Goal: Information Seeking & Learning: Compare options

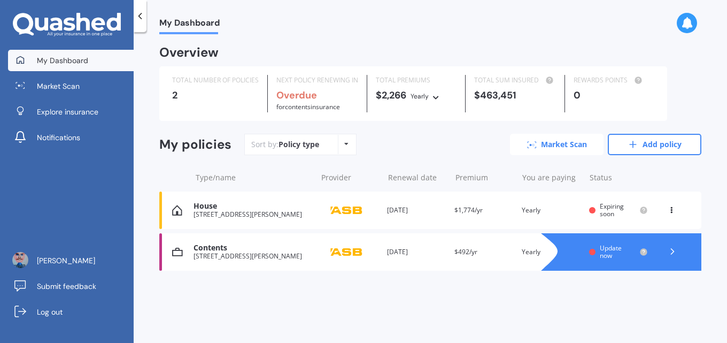
click at [570, 150] on link "Market Scan" at bounding box center [557, 144] width 94 height 21
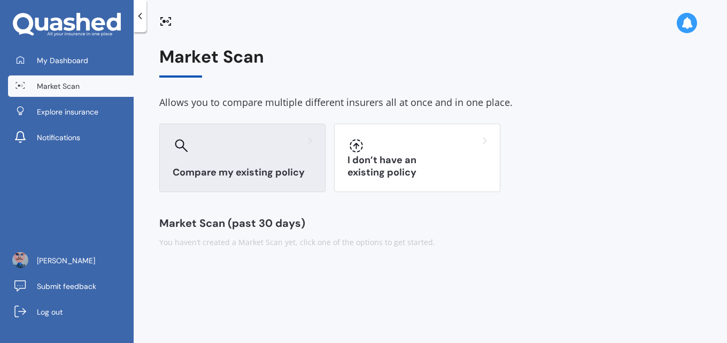
click at [263, 173] on h3 "Compare my existing policy" at bounding box center [242, 172] width 139 height 12
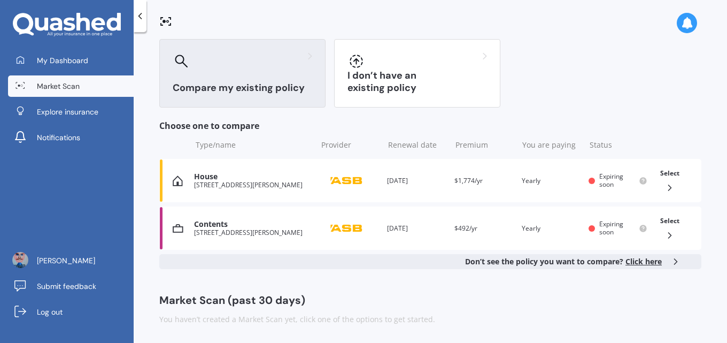
scroll to position [85, 0]
click at [664, 183] on icon at bounding box center [669, 186] width 11 height 11
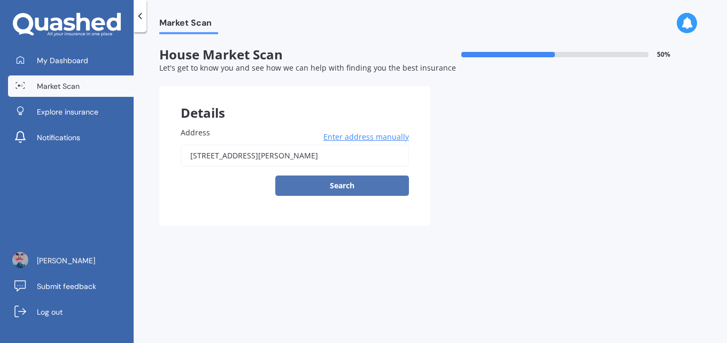
click at [357, 186] on button "Search" at bounding box center [342, 185] width 134 height 20
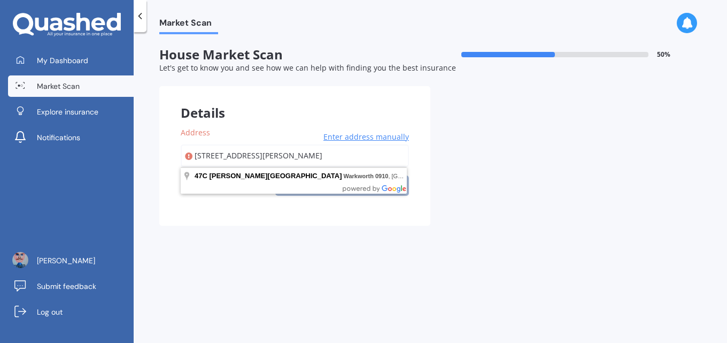
click at [350, 158] on input "[STREET_ADDRESS][PERSON_NAME]" at bounding box center [295, 155] width 228 height 22
click at [373, 220] on div "Address [STREET_ADDRESS][PERSON_NAME] Enter address manually Search Select a ma…" at bounding box center [294, 165] width 271 height 120
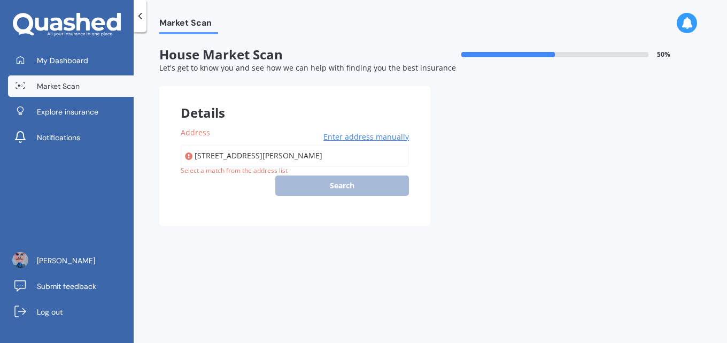
click at [301, 185] on div "[STREET_ADDRESS][PERSON_NAME] Enter address manually Search" at bounding box center [295, 169] width 228 height 51
click at [346, 186] on div "[STREET_ADDRESS][PERSON_NAME] Enter address manually Search" at bounding box center [295, 169] width 228 height 51
click at [213, 115] on div "Details" at bounding box center [294, 102] width 271 height 32
click at [324, 181] on div "[STREET_ADDRESS][PERSON_NAME] Enter address manually Search" at bounding box center [295, 169] width 228 height 51
click at [324, 180] on div "[STREET_ADDRESS][PERSON_NAME] Enter address manually Search" at bounding box center [295, 169] width 228 height 51
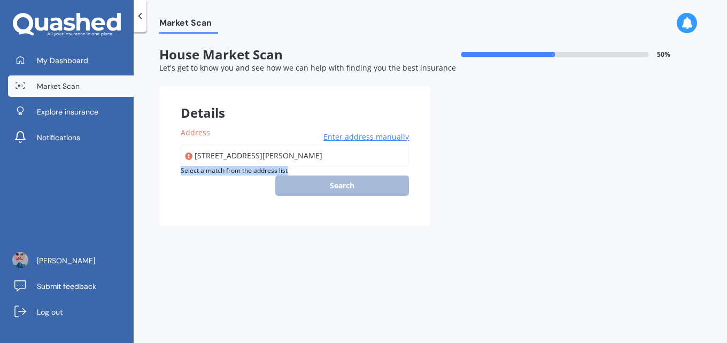
click at [324, 180] on div "[STREET_ADDRESS][PERSON_NAME] Enter address manually Search" at bounding box center [295, 169] width 228 height 51
click at [279, 254] on div "Market Scan House Market Scan 50 % Let's get to know you and see how we can hel…" at bounding box center [430, 189] width 593 height 310
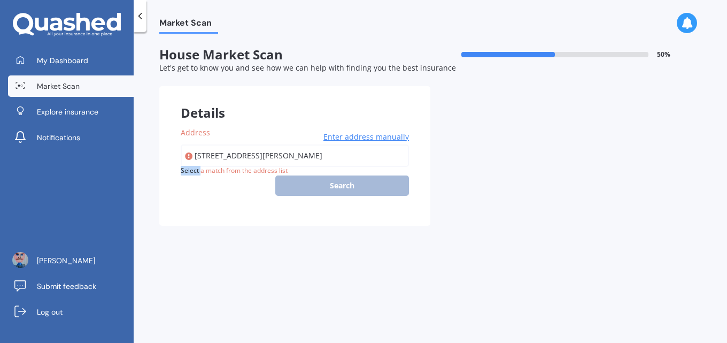
click at [279, 254] on div "Market Scan House Market Scan 50 % Let's get to know you and see how we can hel…" at bounding box center [430, 189] width 593 height 310
click at [331, 184] on div "[STREET_ADDRESS][PERSON_NAME] Enter address manually Search" at bounding box center [295, 169] width 228 height 51
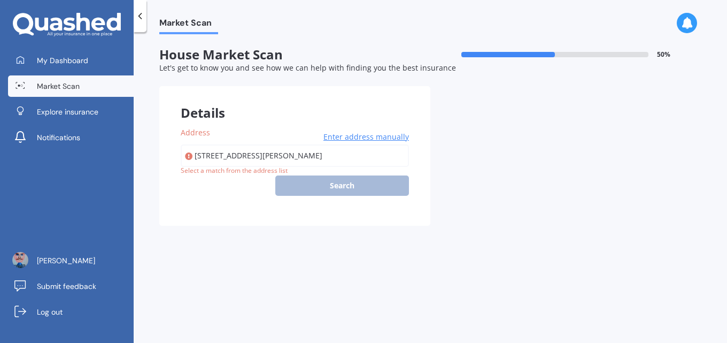
click at [245, 171] on div "Select a match from the address list" at bounding box center [234, 170] width 107 height 9
click at [337, 153] on input "[STREET_ADDRESS][PERSON_NAME]" at bounding box center [295, 155] width 228 height 22
type input "[STREET_ADDRESS][PERSON_NAME]"
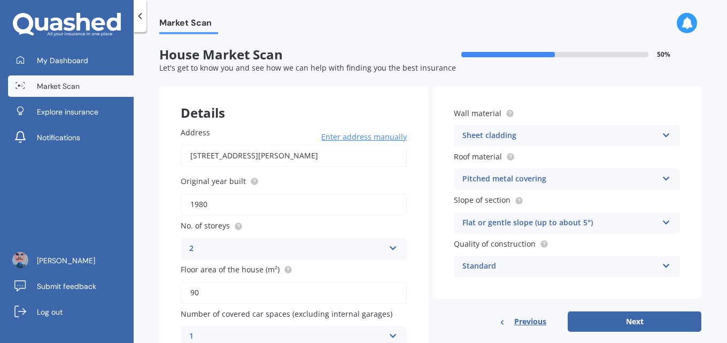
scroll to position [53, 0]
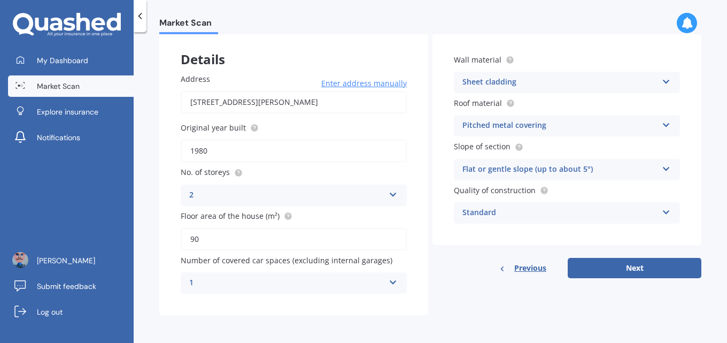
click at [621, 166] on div "Flat or gentle slope (up to about 5°)" at bounding box center [559, 169] width 195 height 13
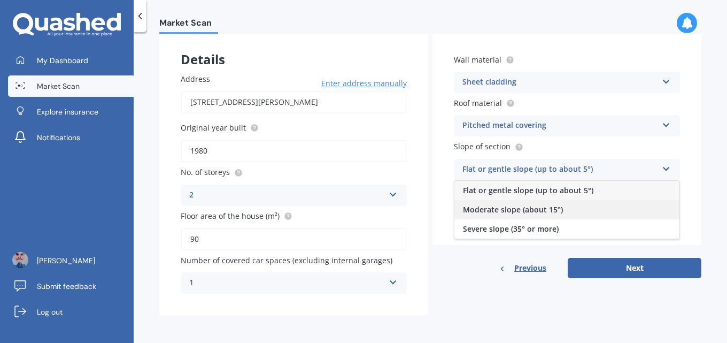
click at [540, 209] on span "Moderate slope (about 15°)" at bounding box center [513, 209] width 100 height 10
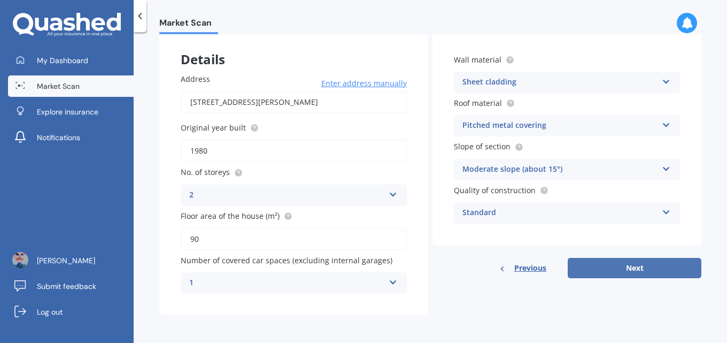
click at [605, 266] on button "Next" at bounding box center [634, 268] width 134 height 20
select select "27"
select select "03"
select select "1952"
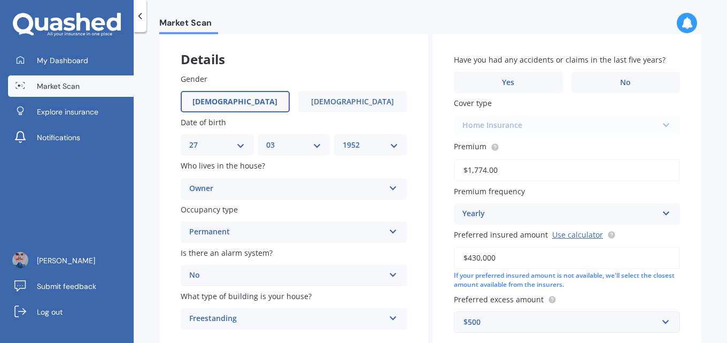
scroll to position [107, 0]
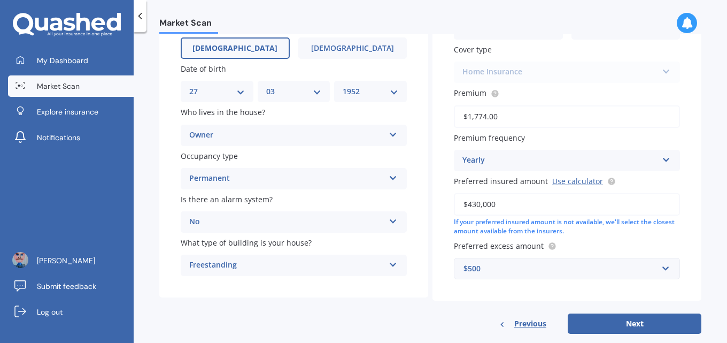
click at [395, 266] on div "Freestanding Freestanding Multi-unit (in a block of 6 or less) Multi-unit (in a…" at bounding box center [294, 264] width 226 height 21
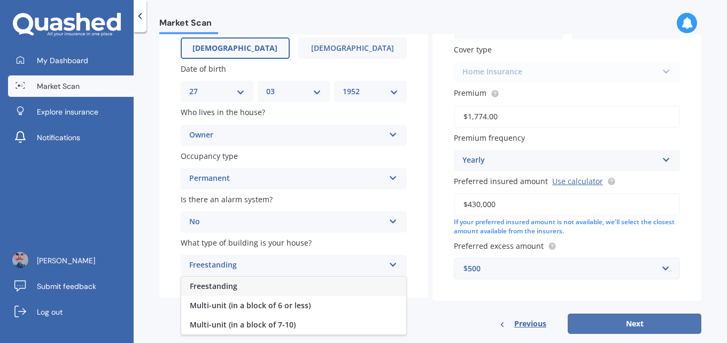
click at [647, 315] on button "Next" at bounding box center [634, 323] width 134 height 20
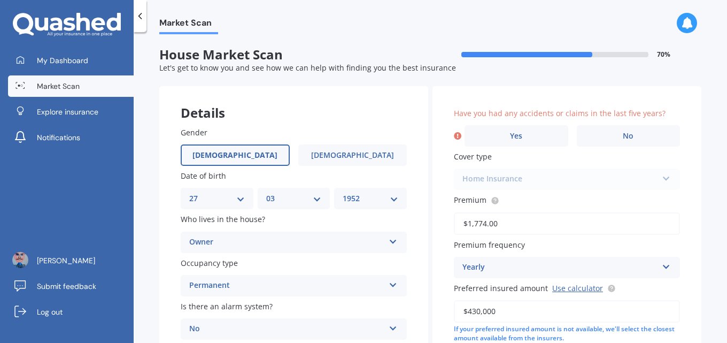
scroll to position [53, 0]
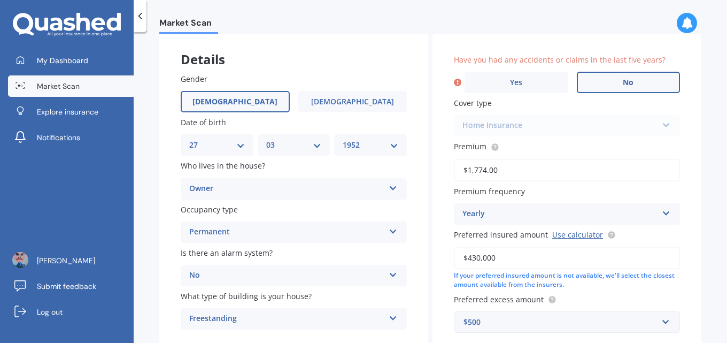
click at [592, 82] on label "No" at bounding box center [629, 82] width 104 height 21
click at [0, 0] on input "No" at bounding box center [0, 0] width 0 height 0
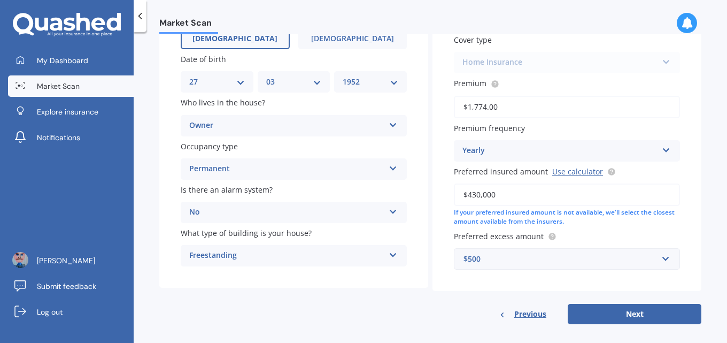
scroll to position [126, 0]
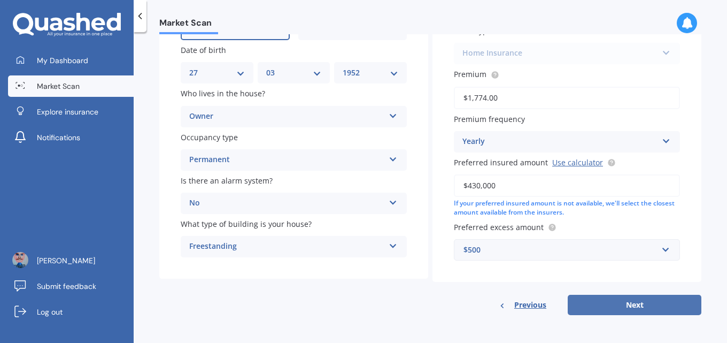
click at [629, 306] on button "Next" at bounding box center [634, 304] width 134 height 20
select select "27"
select select "03"
select select "1952"
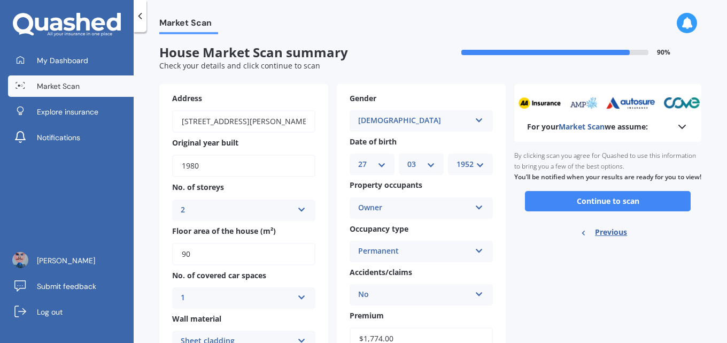
scroll to position [0, 0]
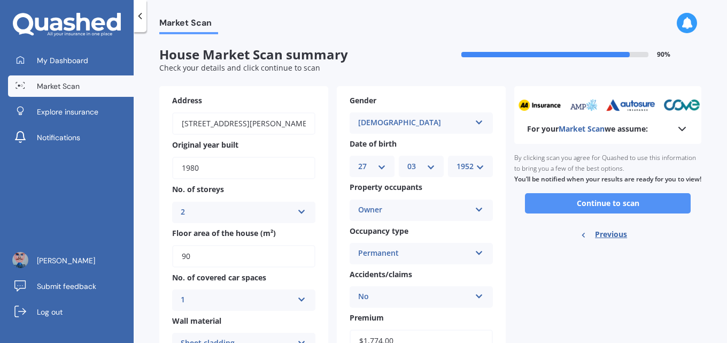
click at [621, 213] on button "Continue to scan" at bounding box center [608, 203] width 166 height 20
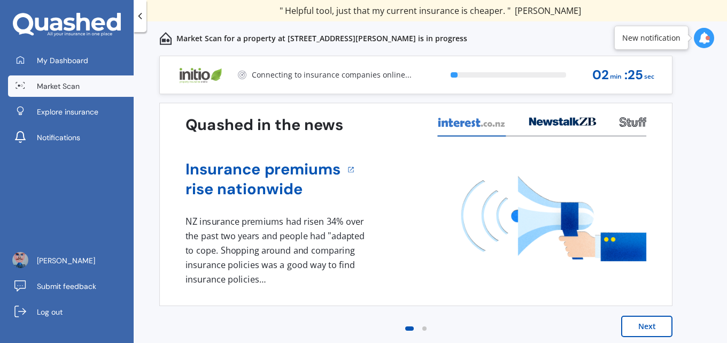
scroll to position [5, 0]
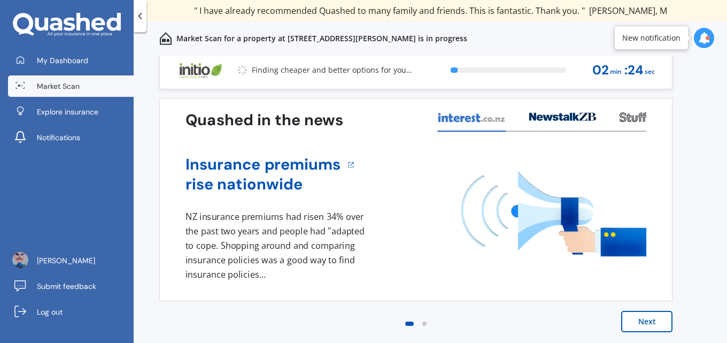
click at [659, 315] on button "Next" at bounding box center [646, 320] width 51 height 21
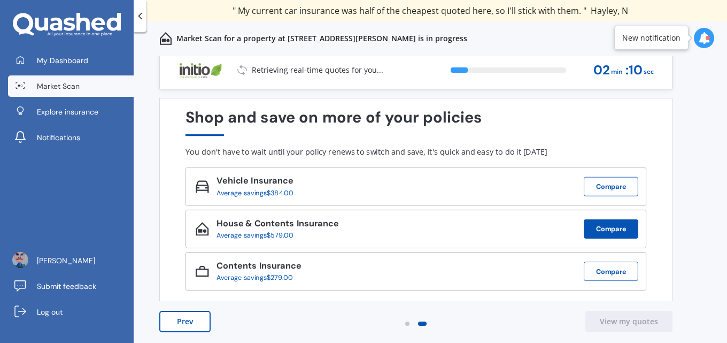
click at [607, 233] on button "Compare" at bounding box center [610, 228] width 55 height 19
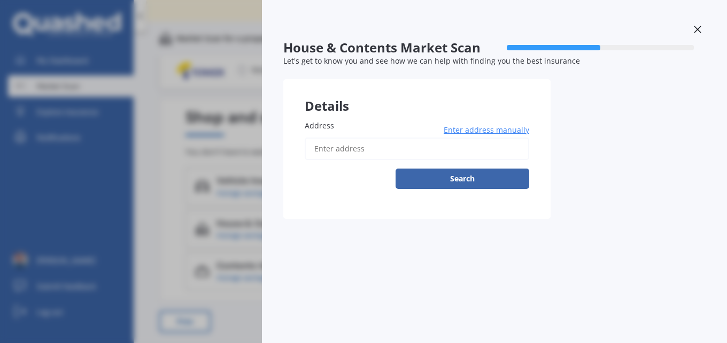
click at [698, 29] on icon at bounding box center [697, 29] width 7 height 7
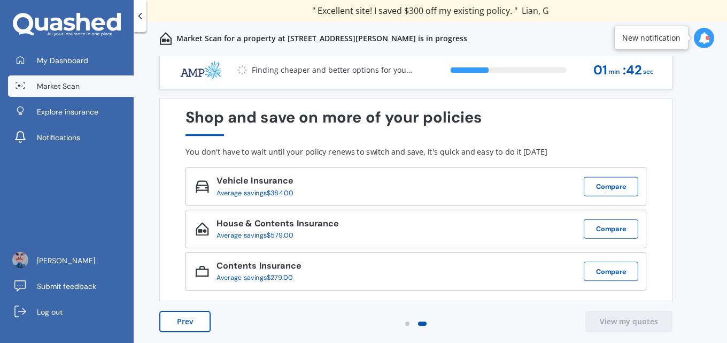
click at [704, 34] on icon at bounding box center [704, 38] width 12 height 12
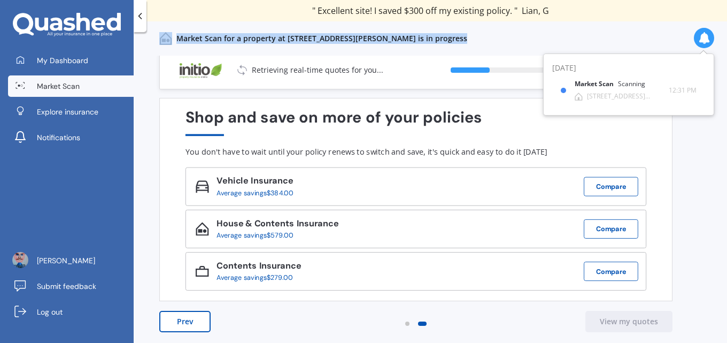
click at [655, 21] on div "Previous 60,000+ Kiwis have signed up to shop and save on insurance with us " H…" at bounding box center [430, 171] width 593 height 343
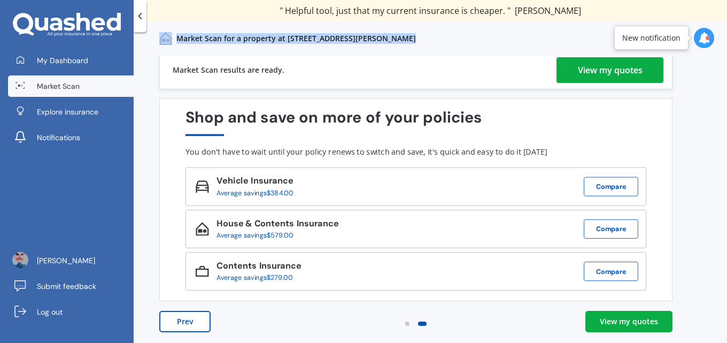
click at [620, 73] on div "View my quotes" at bounding box center [610, 70] width 65 height 26
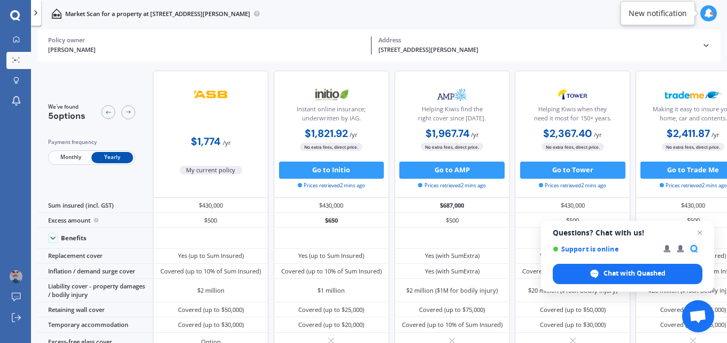
click at [33, 19] on div at bounding box center [36, 13] width 10 height 26
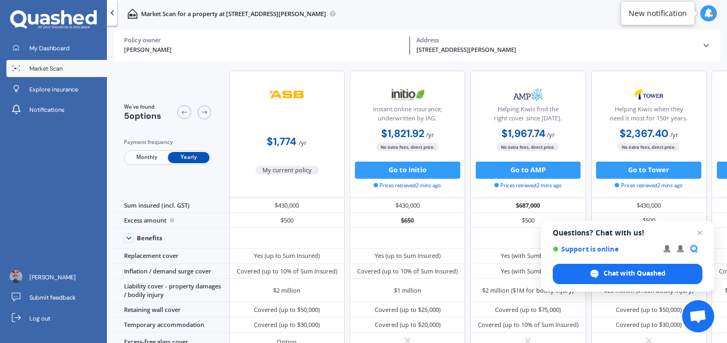
click at [109, 13] on icon at bounding box center [112, 13] width 9 height 9
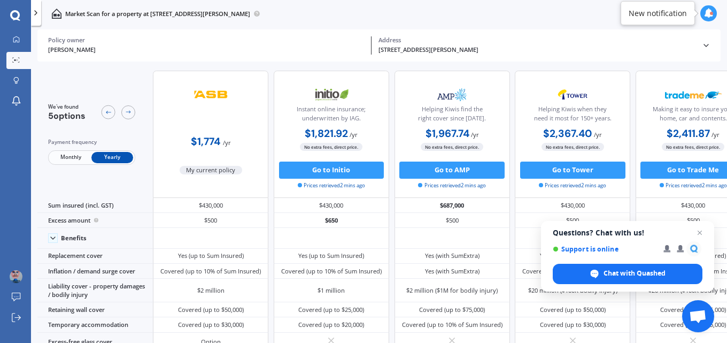
click at [109, 13] on p "Market Scan for a property at [STREET_ADDRESS][PERSON_NAME]" at bounding box center [157, 14] width 185 height 9
click at [695, 232] on span "Open chat" at bounding box center [699, 232] width 13 height 13
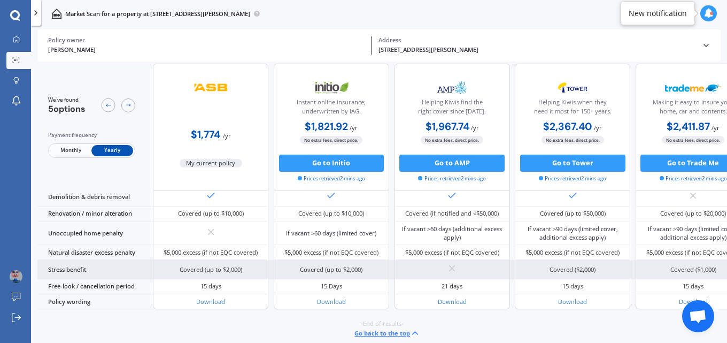
scroll to position [457, 0]
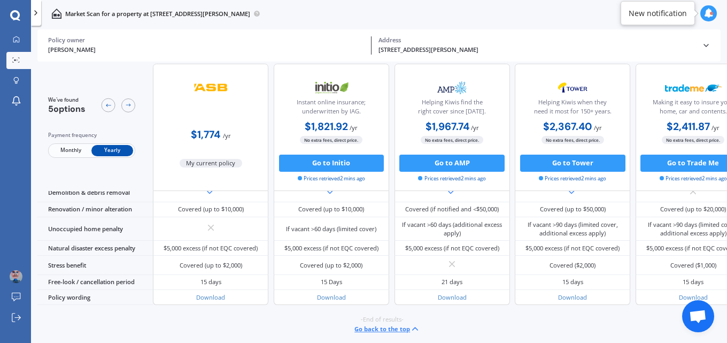
click at [365, 325] on button "Go back to the top" at bounding box center [387, 328] width 66 height 10
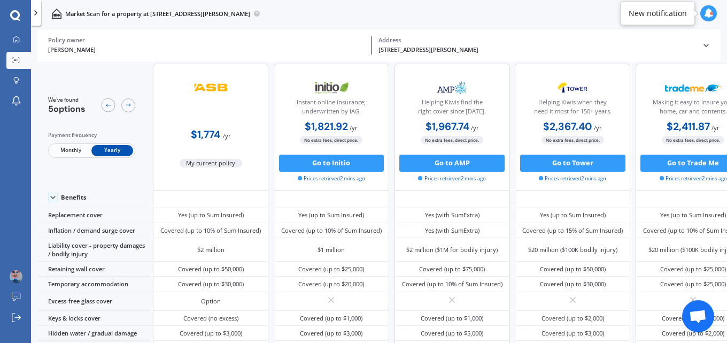
scroll to position [0, 0]
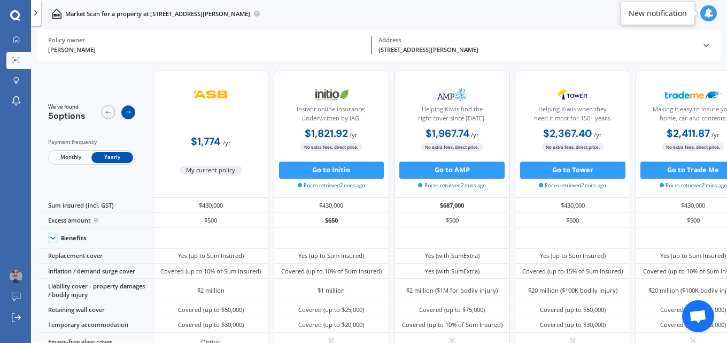
click at [125, 113] on icon at bounding box center [128, 111] width 7 height 7
